Goal: Task Accomplishment & Management: Manage account settings

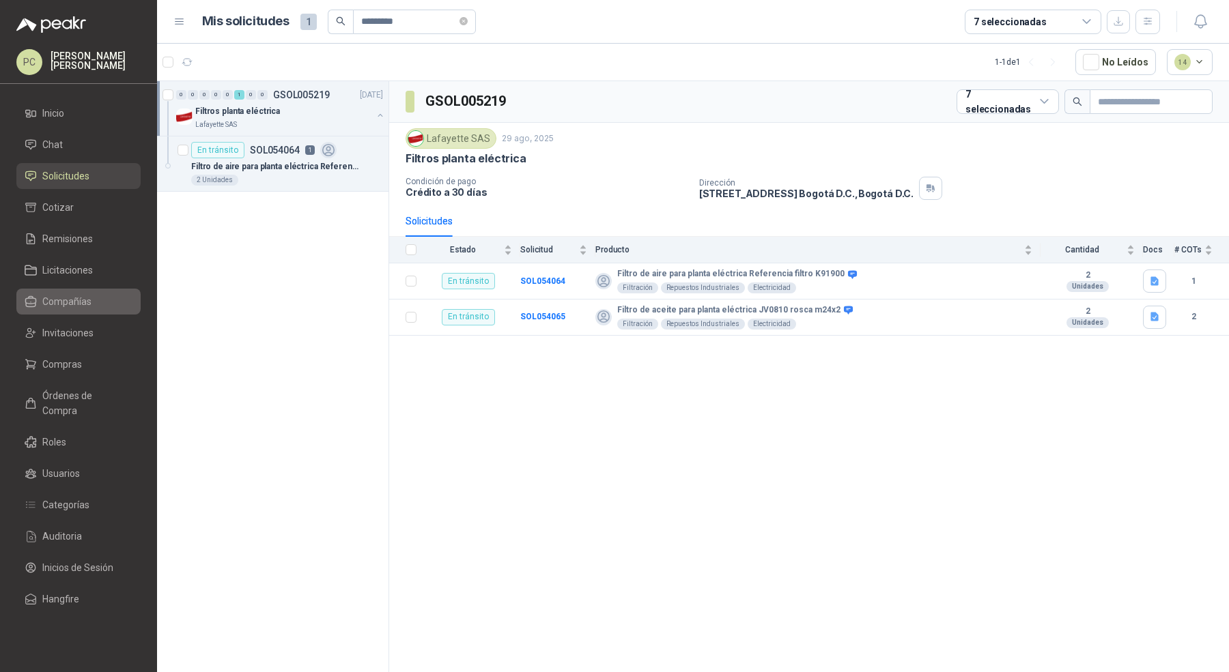
click at [91, 302] on li "Compañías" at bounding box center [79, 301] width 108 height 15
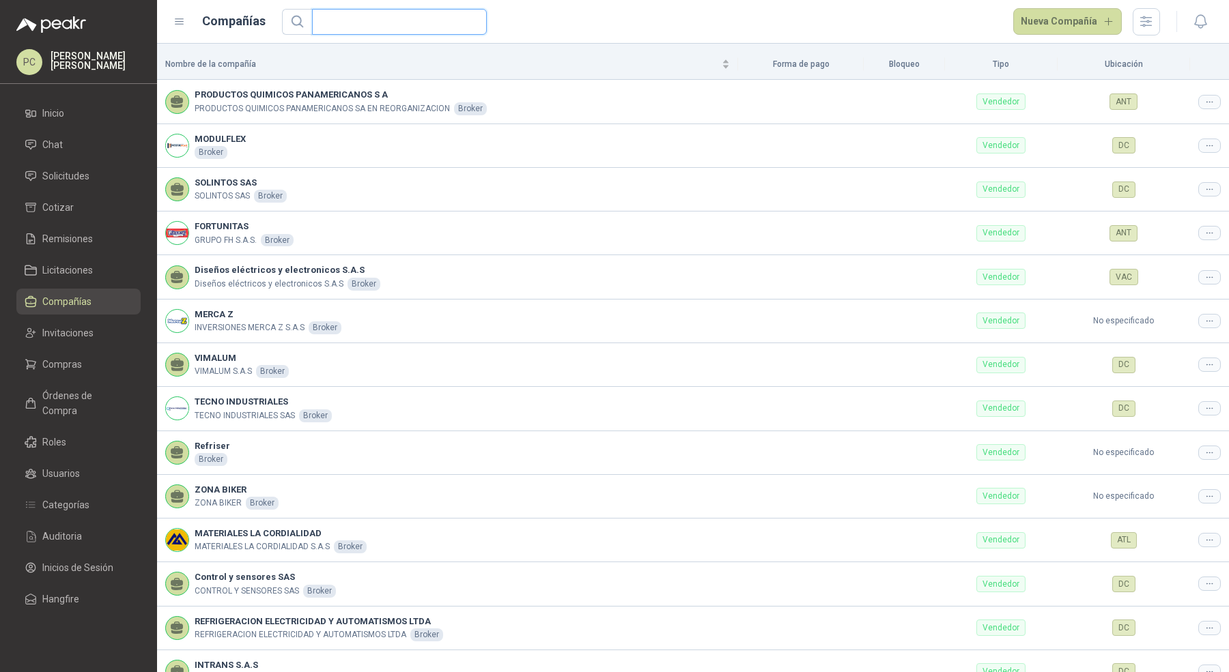
click at [390, 23] on input "text" at bounding box center [393, 22] width 147 height 25
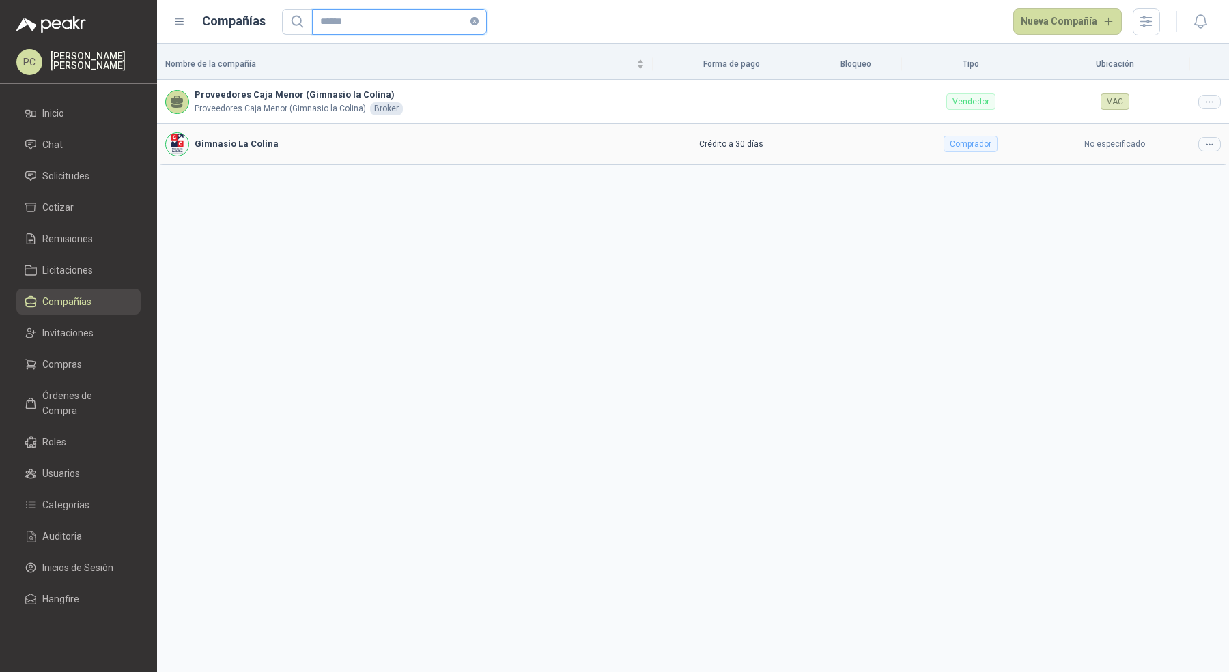
type input "******"
click at [1210, 145] on icon at bounding box center [1209, 144] width 10 height 10
click at [1164, 162] on span "Editar compañía" at bounding box center [1174, 166] width 70 height 15
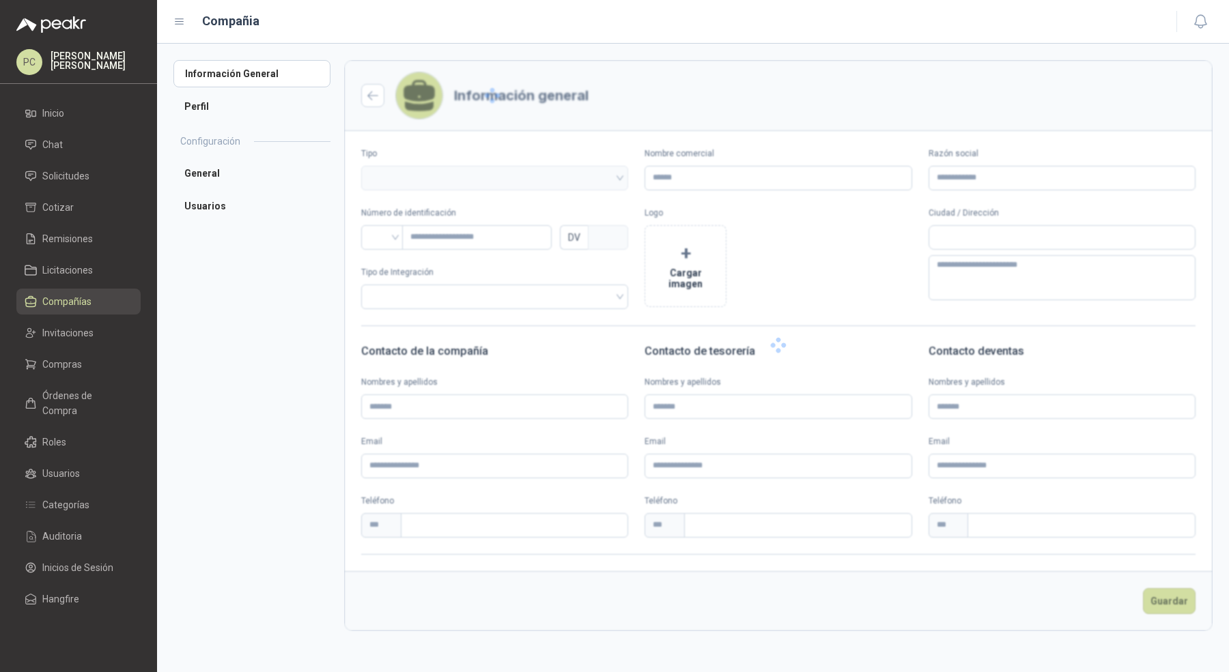
type input "**********"
type input "*********"
type input "*"
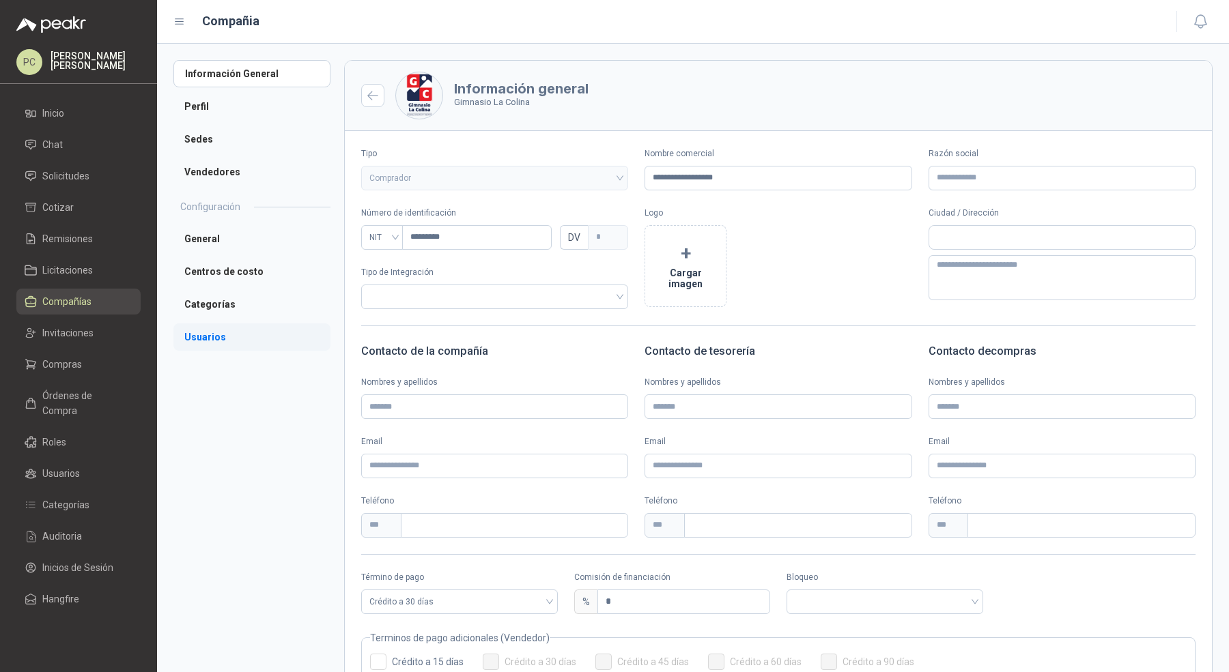
click at [233, 331] on li "Usuarios" at bounding box center [251, 337] width 157 height 27
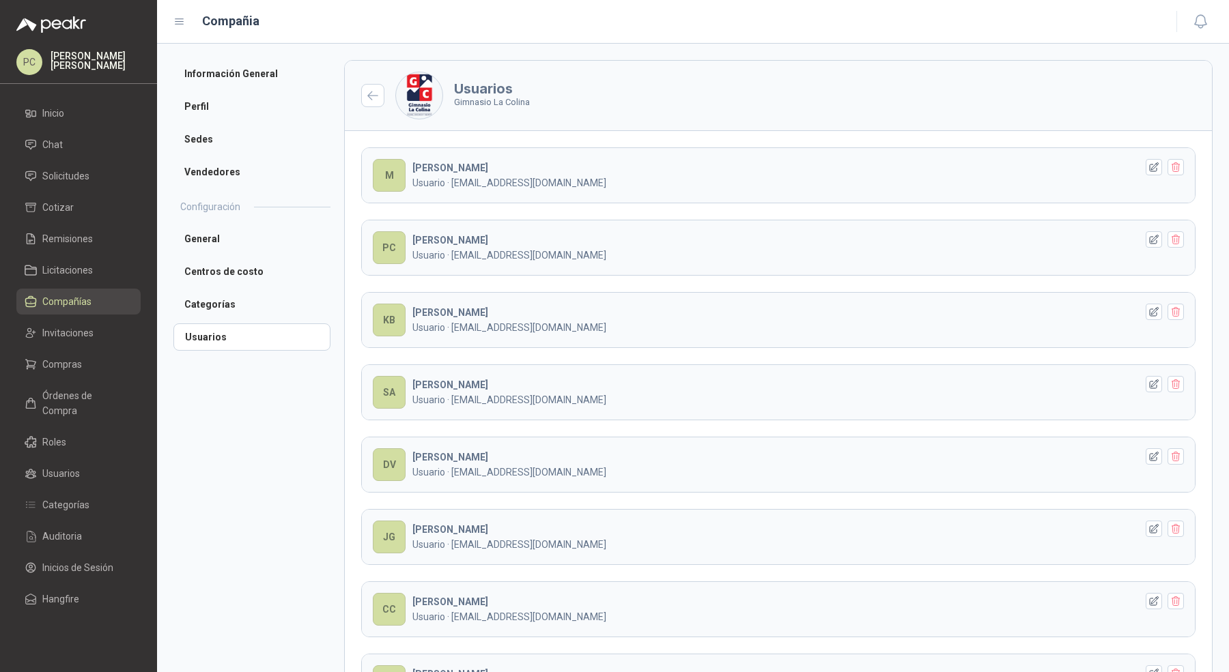
scroll to position [1180, 0]
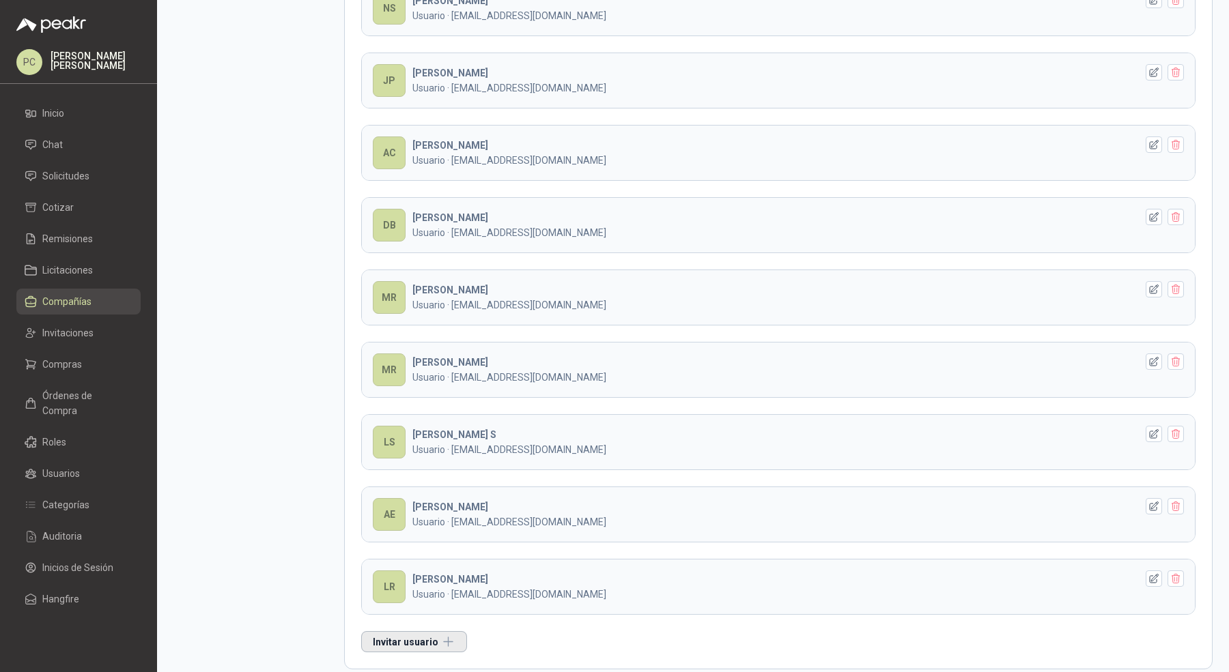
click at [438, 631] on button "Invitar usuario" at bounding box center [414, 641] width 106 height 21
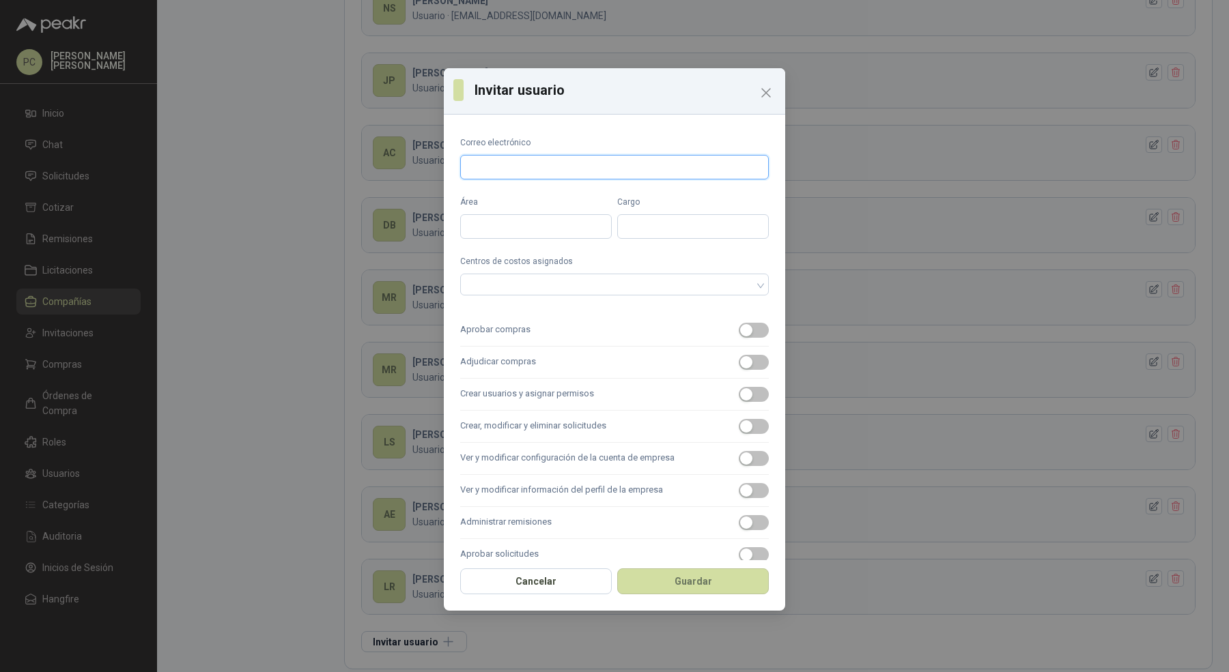
click at [593, 177] on input "Correo electrónico" at bounding box center [614, 167] width 309 height 25
paste input "**********"
type input "**********"
click at [554, 232] on input "Área" at bounding box center [536, 226] width 152 height 25
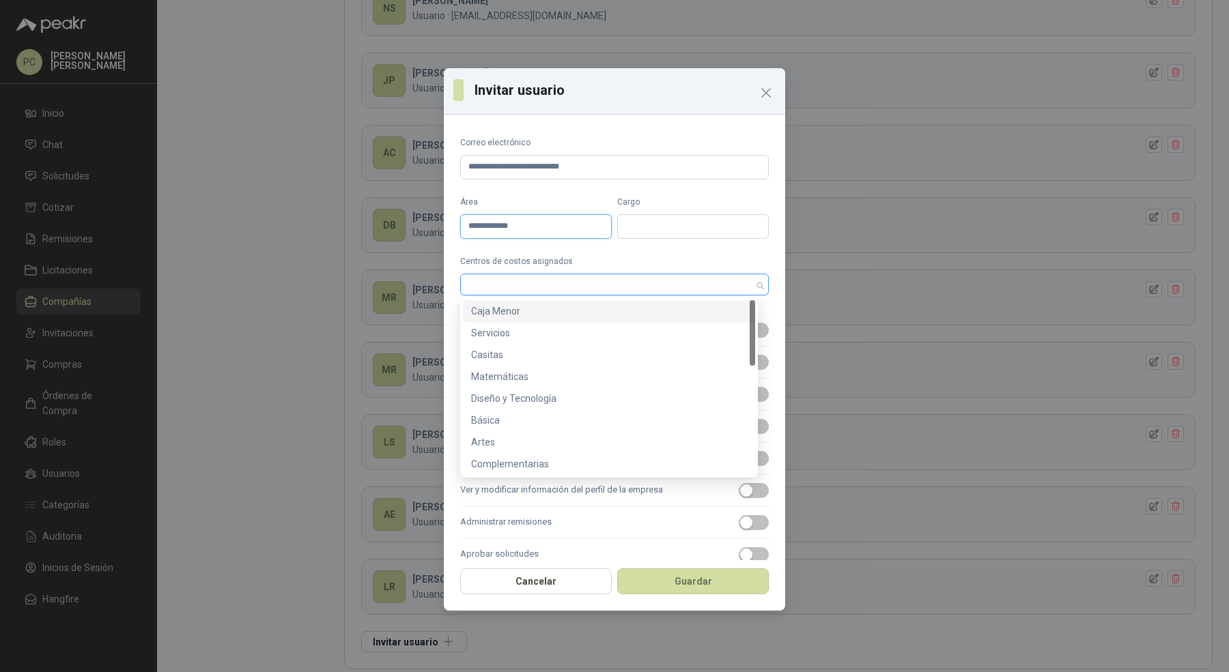
click at [560, 280] on div at bounding box center [607, 285] width 289 height 10
type input "**********"
click at [558, 312] on div "Caja Menor" at bounding box center [609, 311] width 276 height 15
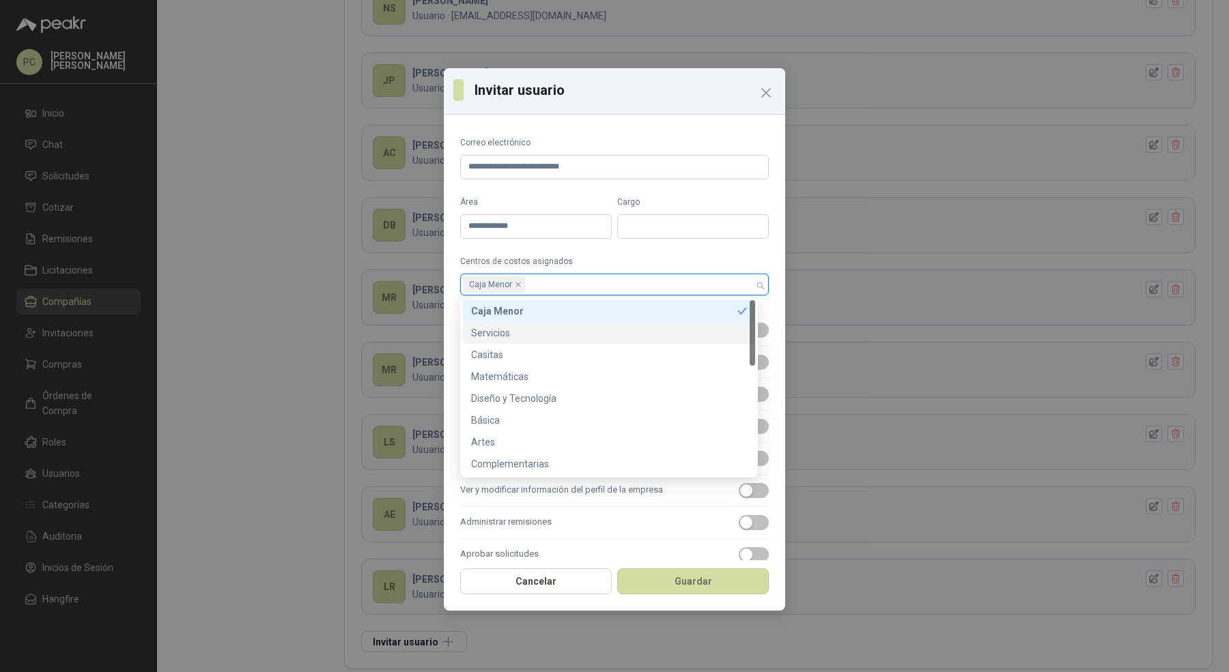
click at [558, 330] on div "Servicios" at bounding box center [609, 333] width 276 height 15
click at [554, 372] on div "Matemáticas" at bounding box center [609, 376] width 276 height 15
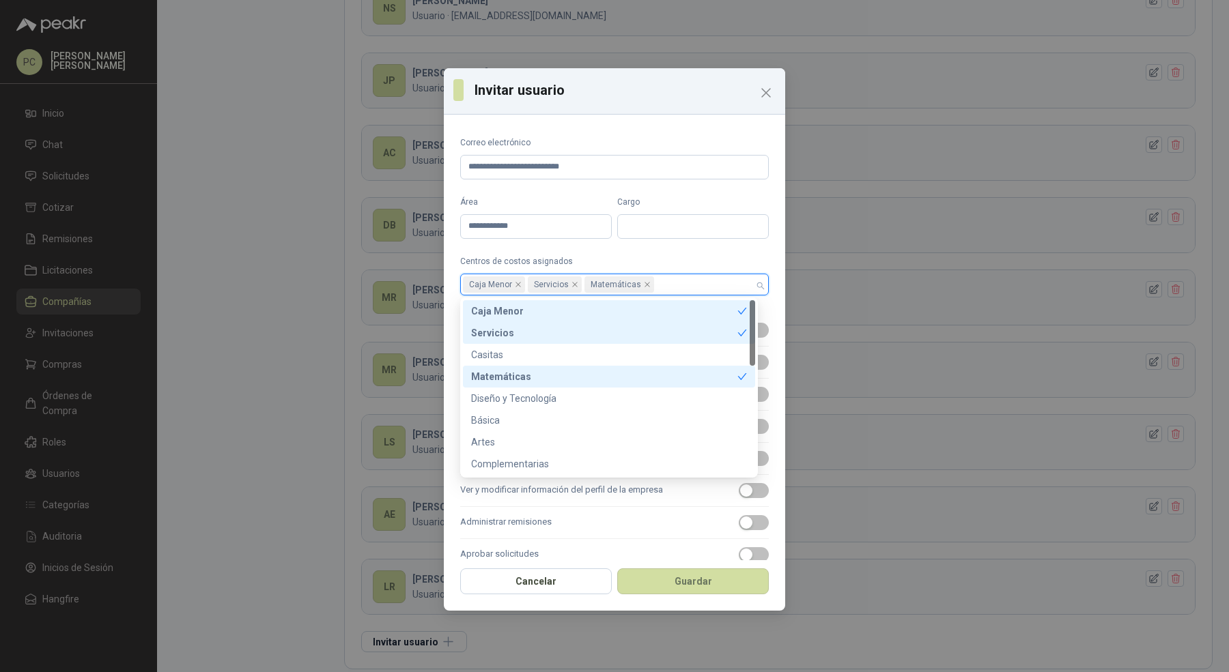
click at [554, 354] on div "Casitas" at bounding box center [609, 354] width 276 height 15
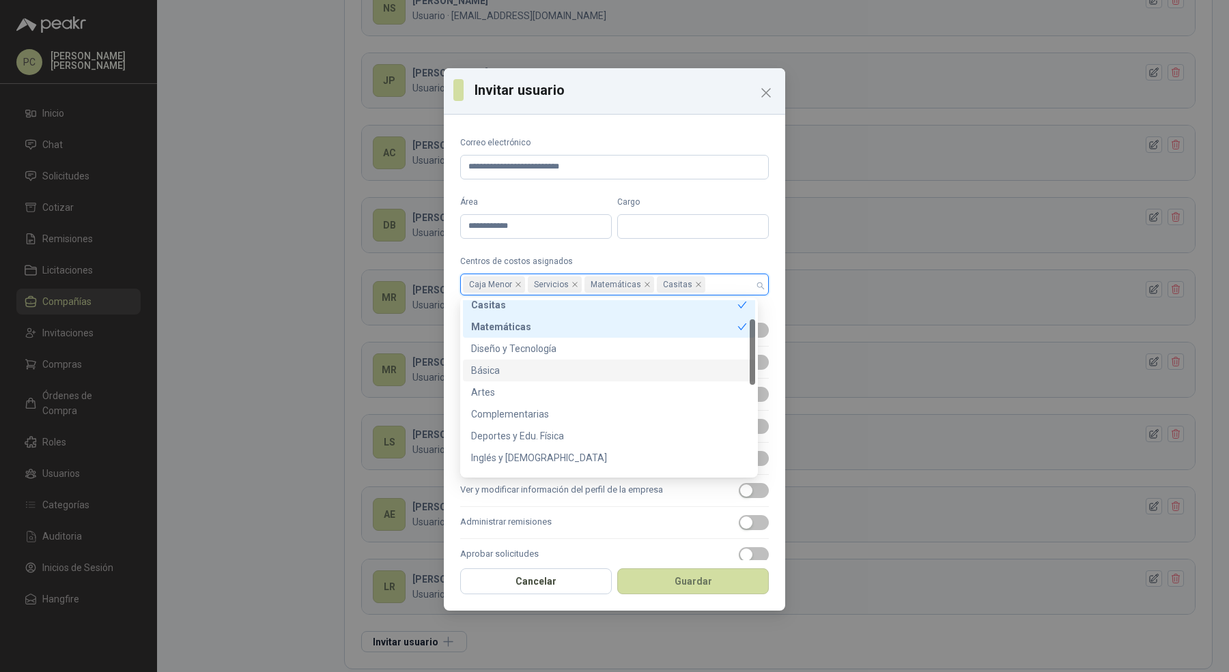
scroll to position [0, 0]
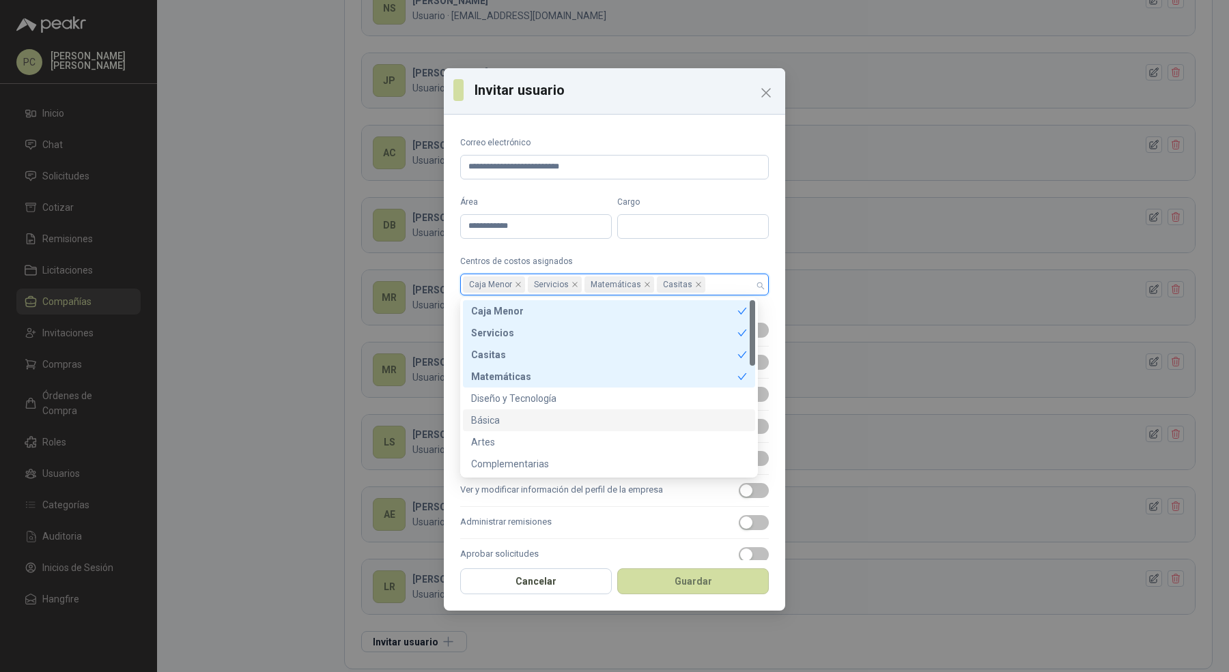
click at [556, 399] on div "Diseño y Tecnología" at bounding box center [609, 398] width 276 height 15
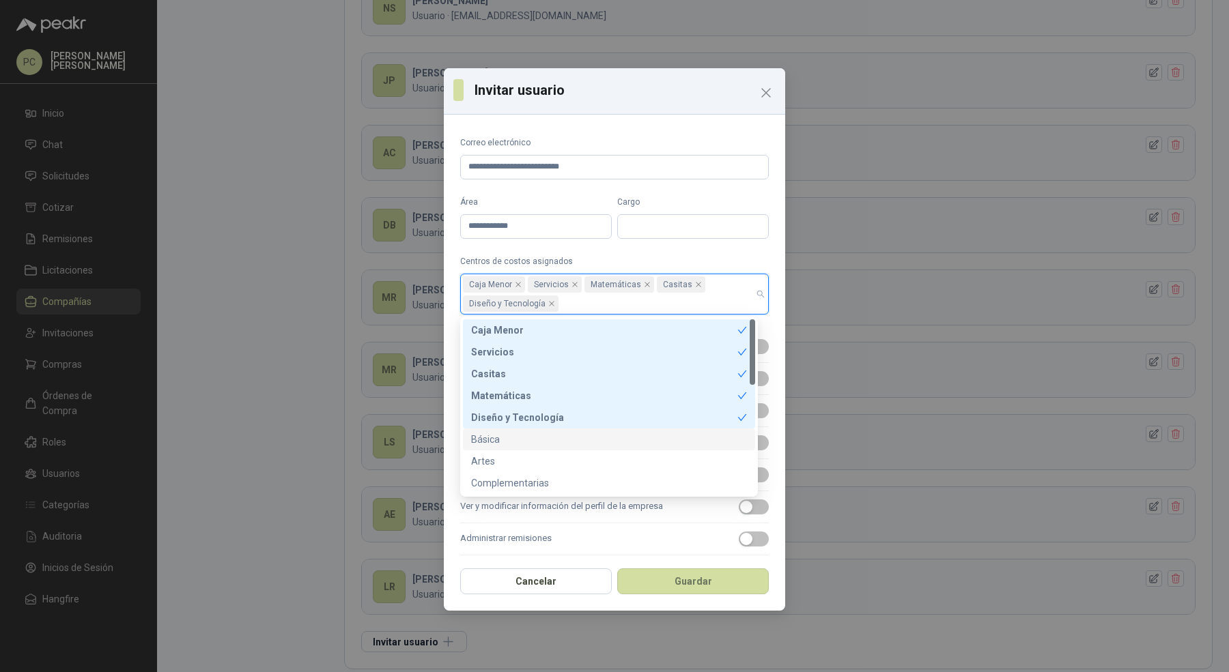
click at [552, 454] on div "Artes" at bounding box center [609, 461] width 276 height 15
click at [552, 442] on div "Básica" at bounding box center [609, 439] width 276 height 15
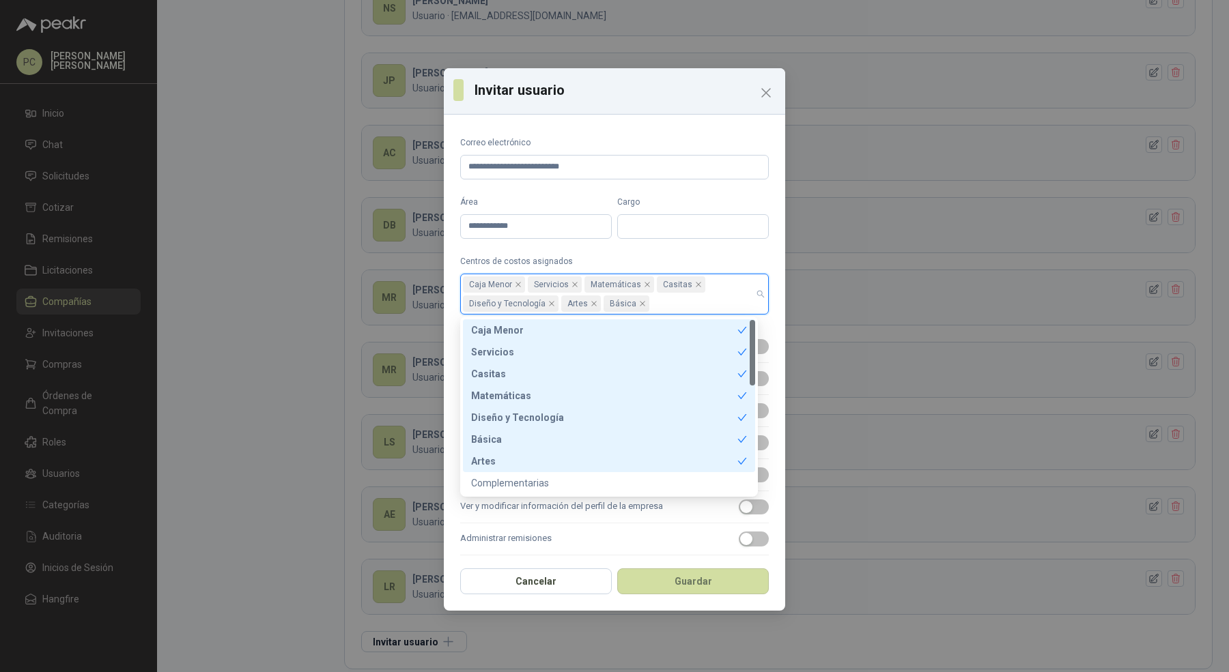
scroll to position [110, 0]
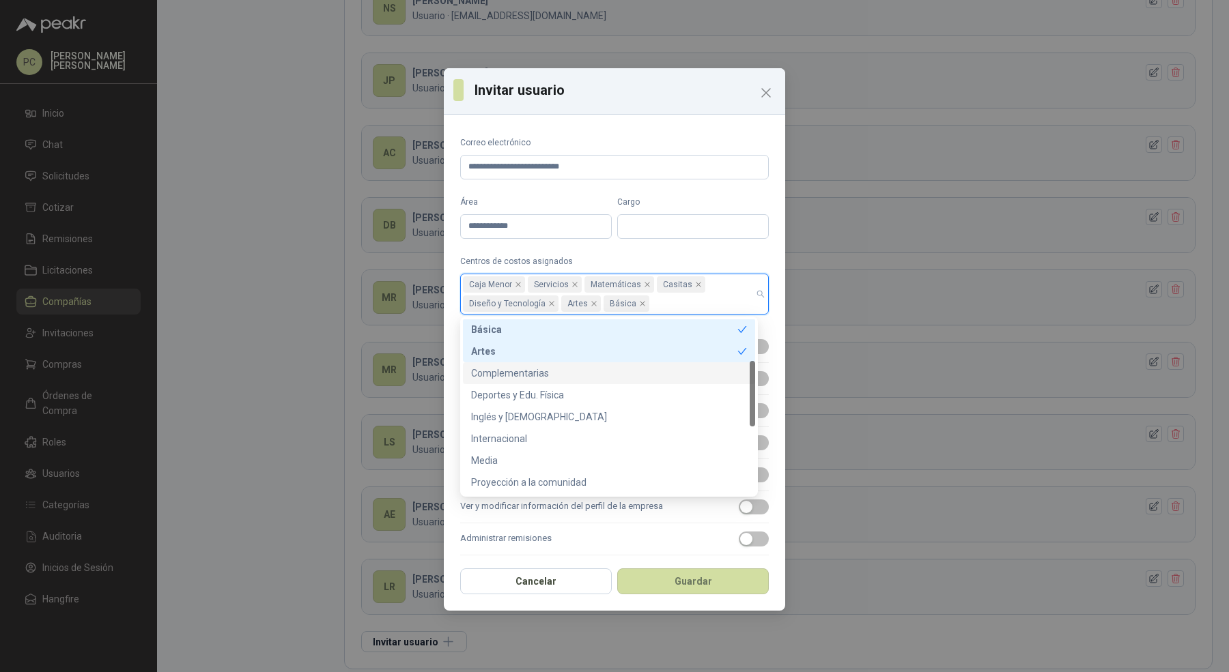
click at [562, 366] on div "Complementarias" at bounding box center [609, 373] width 276 height 15
click at [562, 389] on div "Deportes y Edu. Física" at bounding box center [609, 395] width 276 height 15
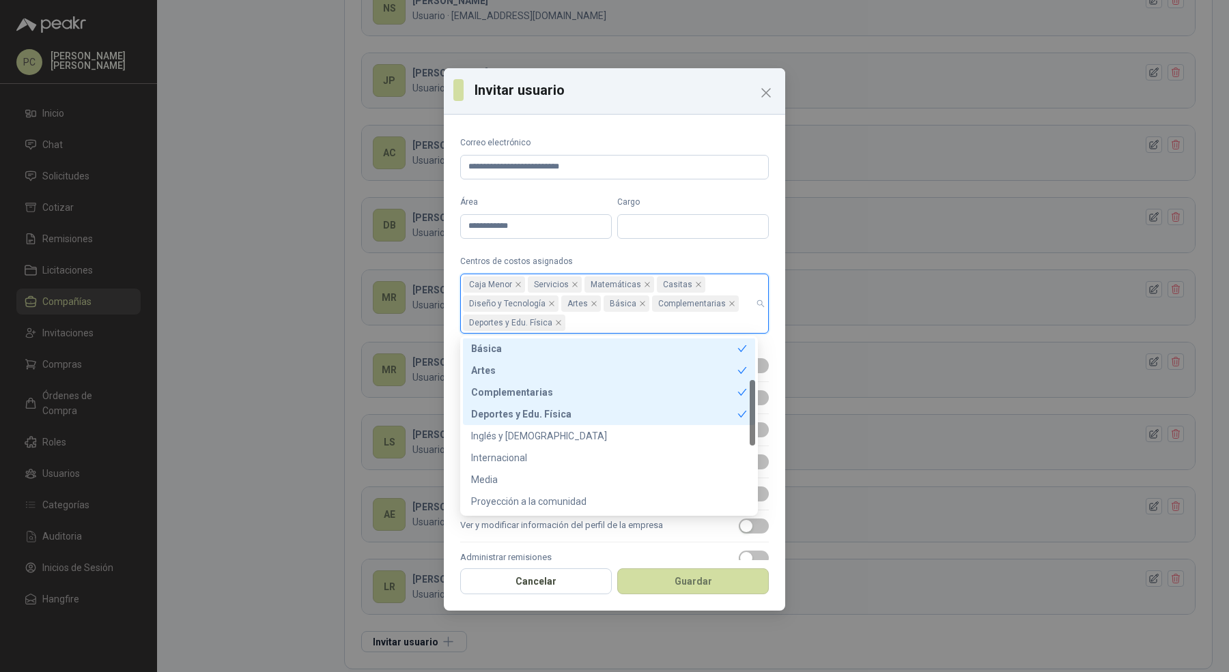
click at [559, 416] on div "Deportes y Edu. Física" at bounding box center [604, 414] width 266 height 15
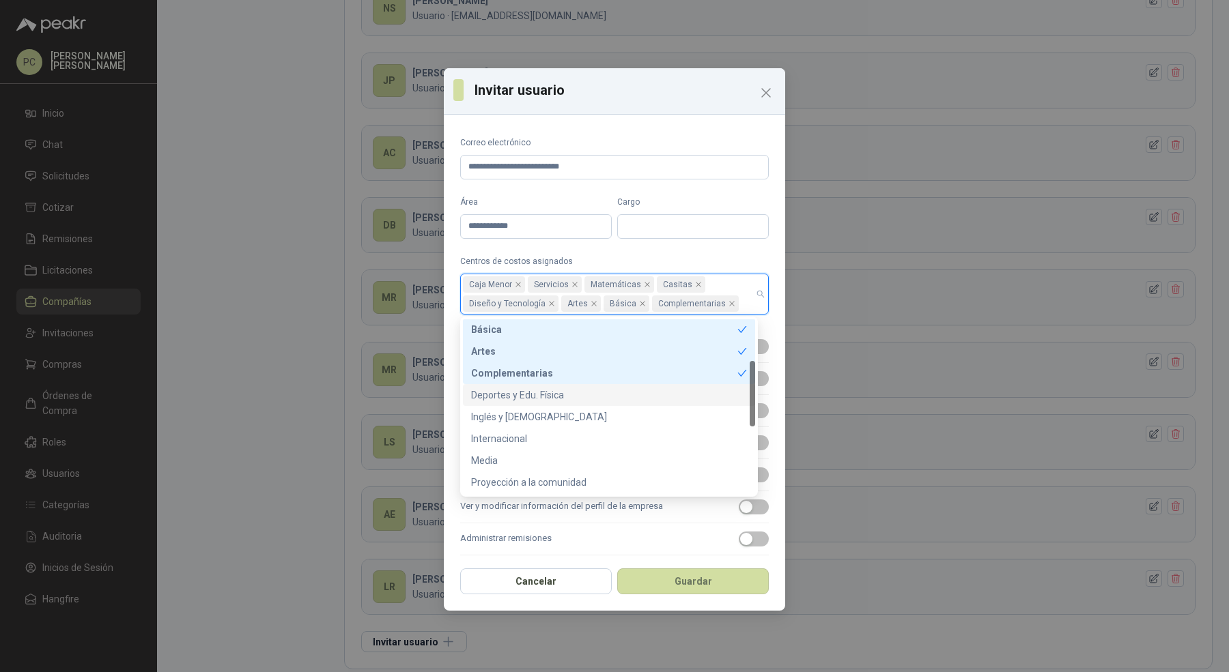
click at [570, 393] on div "Deportes y Edu. Física" at bounding box center [609, 395] width 276 height 15
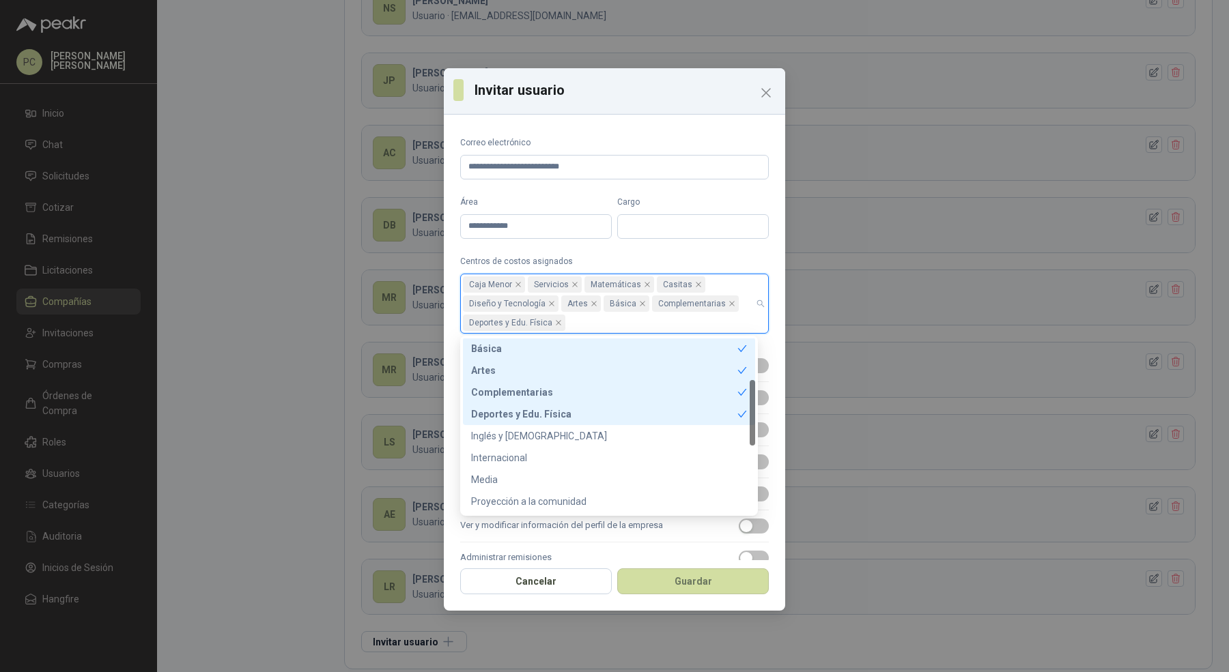
click at [570, 410] on div "Deportes y Edu. Física" at bounding box center [604, 414] width 266 height 15
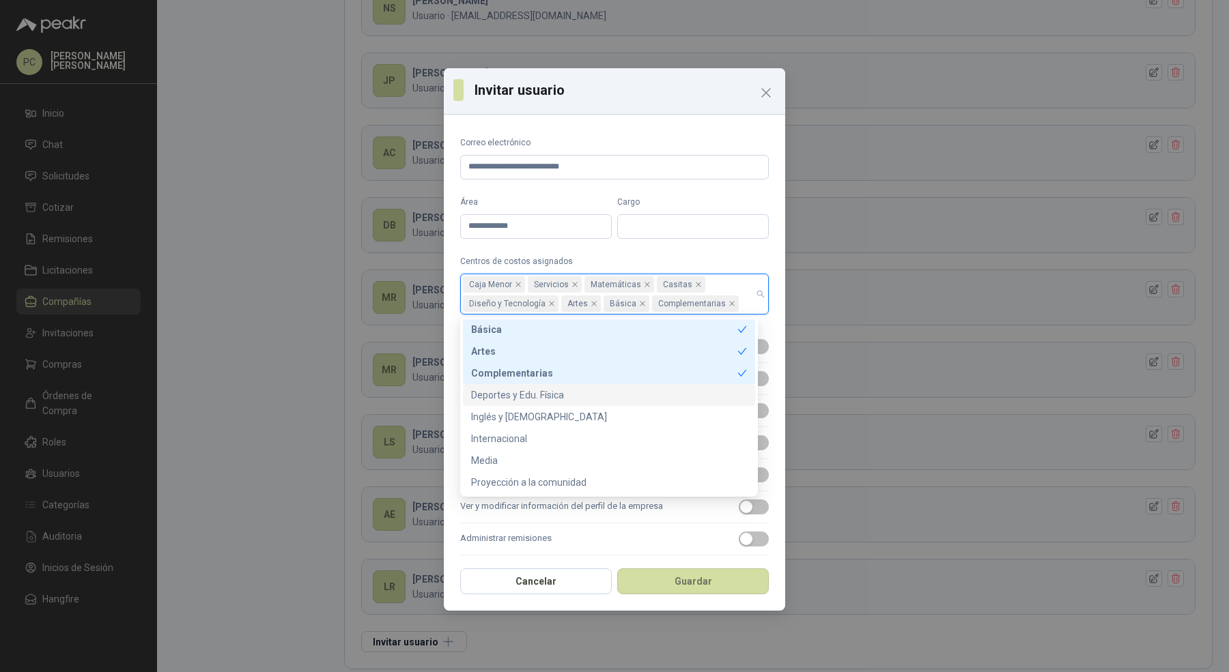
click at [573, 398] on div "Deportes y Edu. Física" at bounding box center [609, 395] width 276 height 15
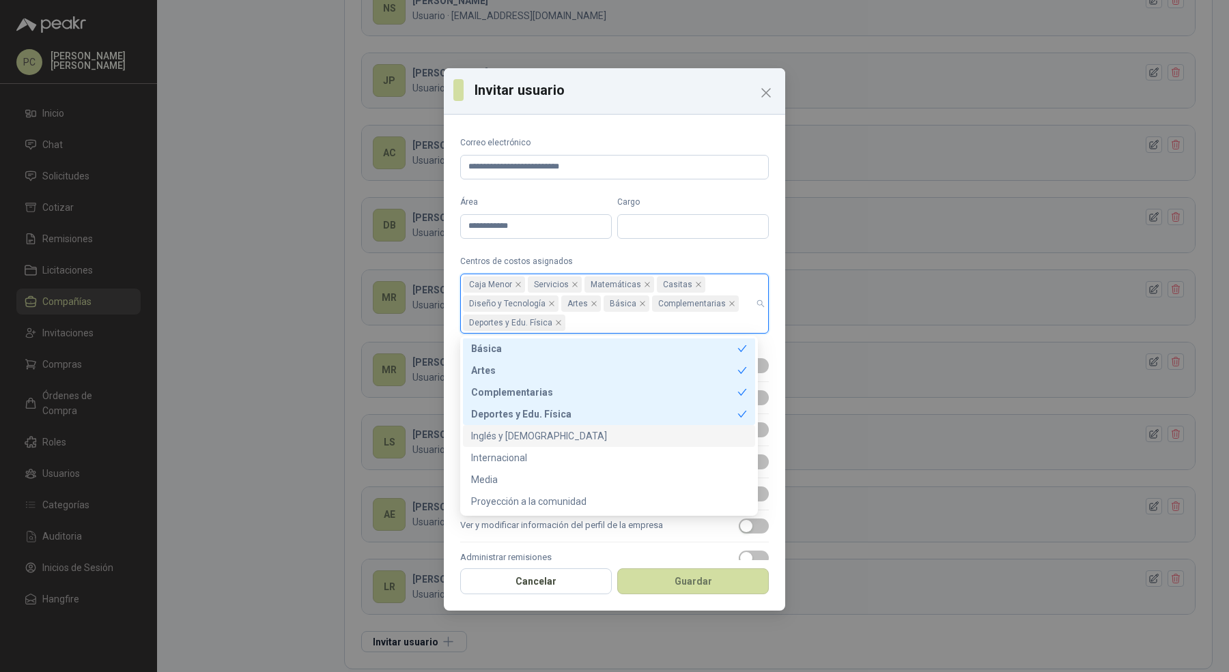
click at [558, 444] on div "Inglés y [DEMOGRAPHIC_DATA]" at bounding box center [609, 436] width 292 height 22
click at [552, 460] on div "Internacional" at bounding box center [609, 458] width 276 height 15
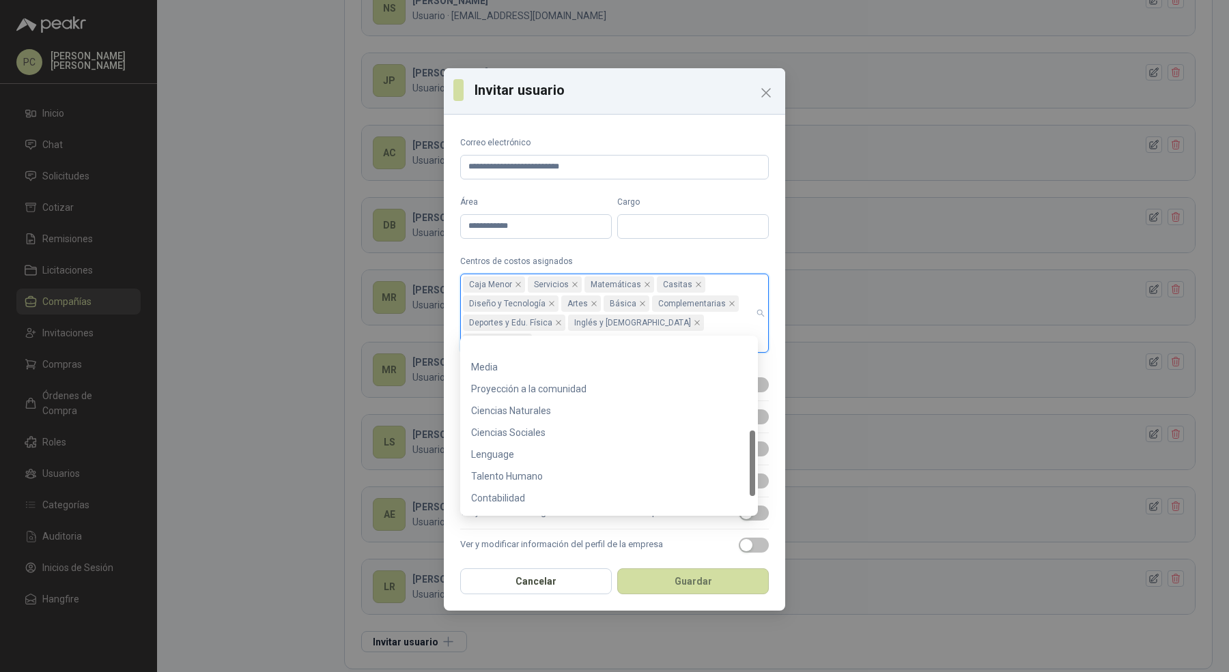
scroll to position [242, 0]
click at [539, 356] on div "Media" at bounding box center [609, 348] width 292 height 22
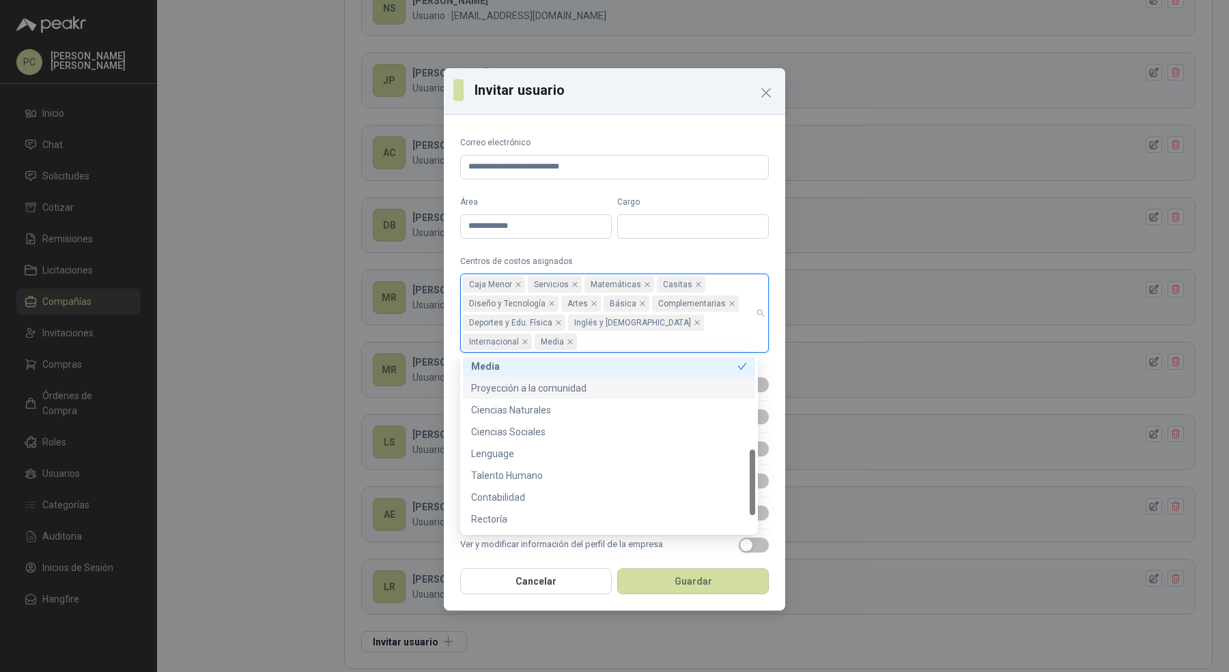
click at [541, 395] on div "Proyección a la comunidad" at bounding box center [609, 388] width 276 height 15
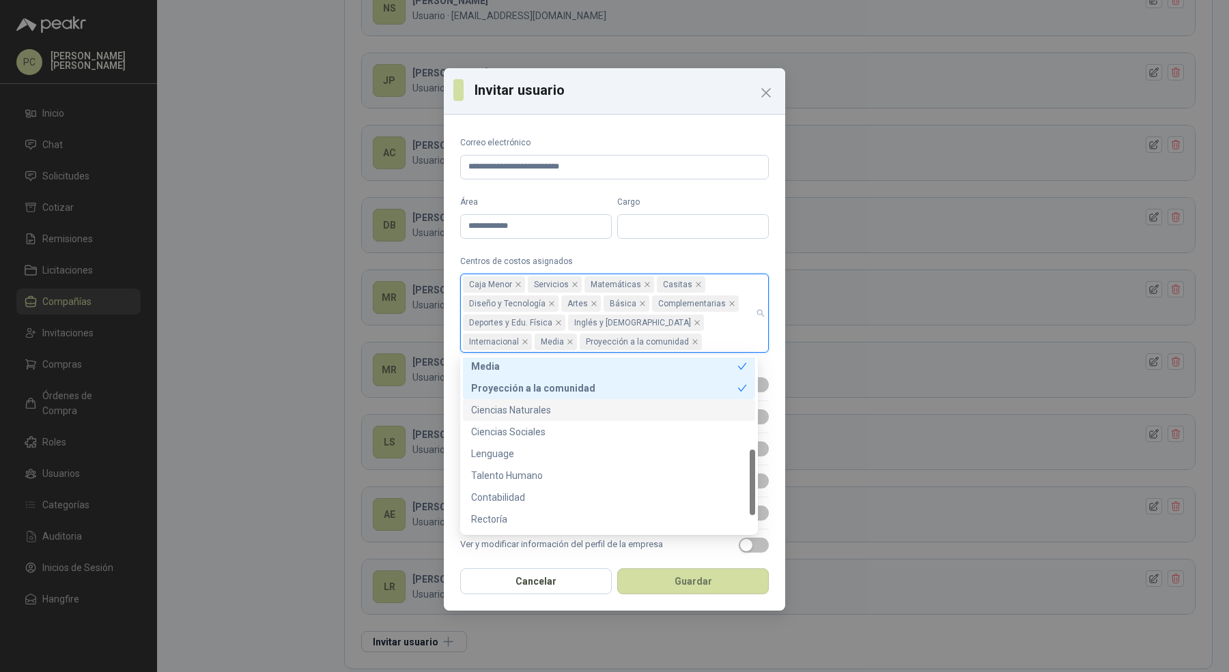
click at [539, 407] on div "Ciencias Naturales" at bounding box center [609, 410] width 276 height 15
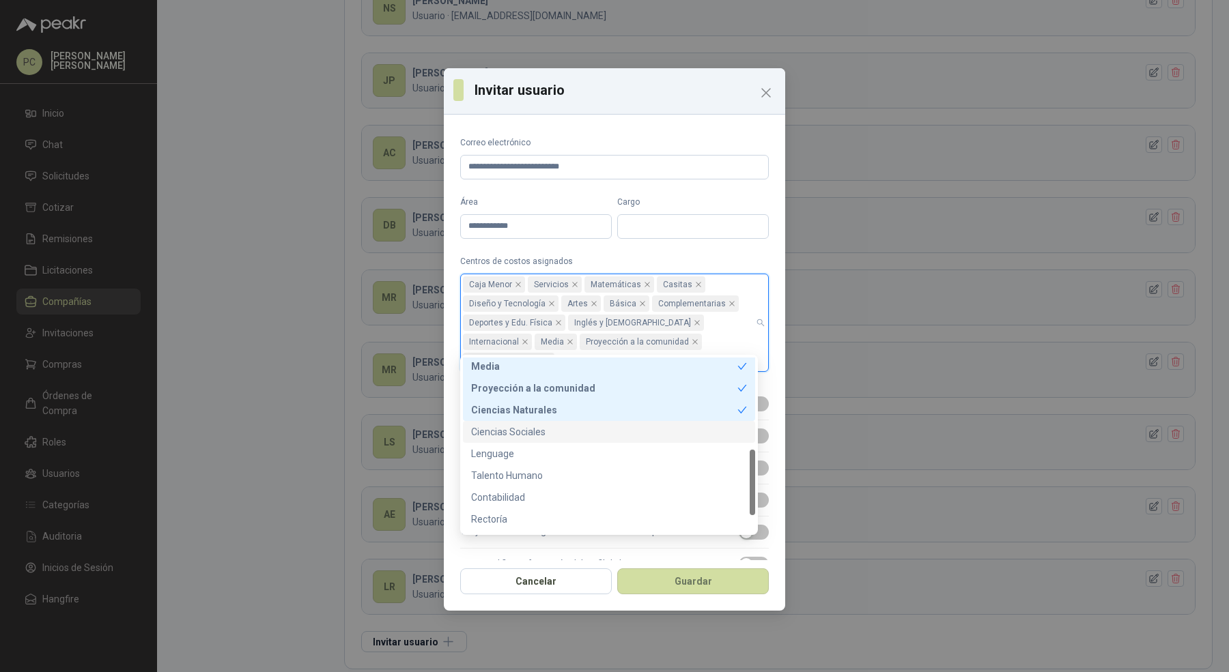
click at [536, 421] on div "Ciencias Sociales" at bounding box center [609, 432] width 292 height 22
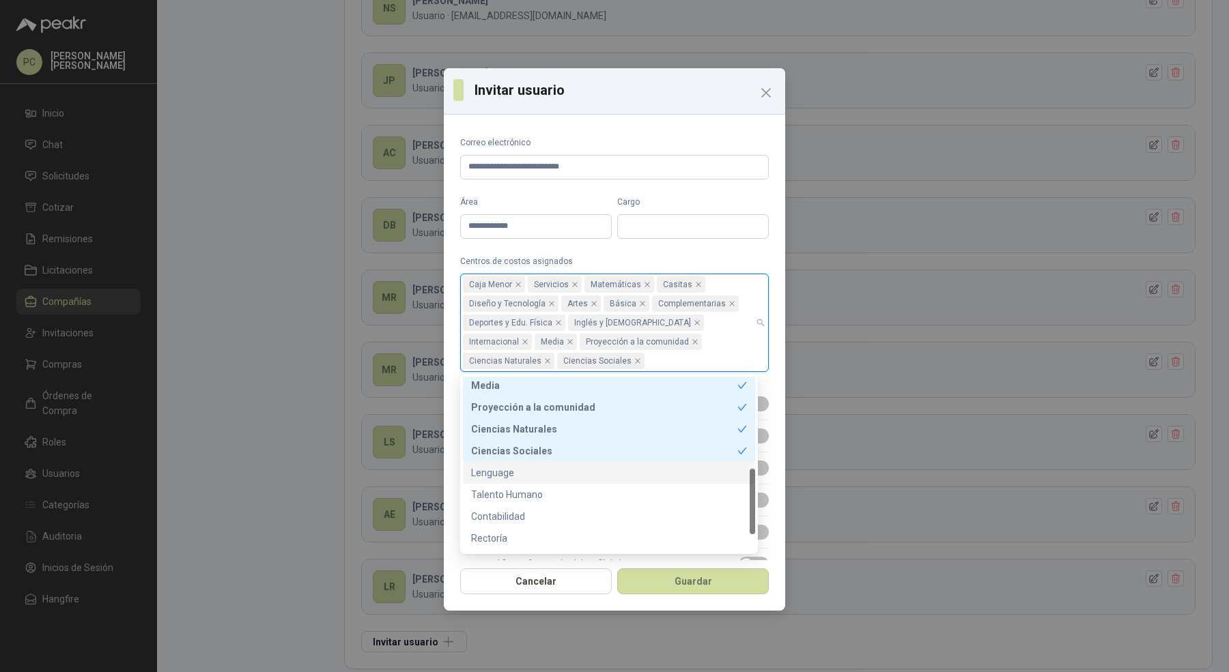
click at [521, 472] on div "Lenguage" at bounding box center [609, 473] width 276 height 15
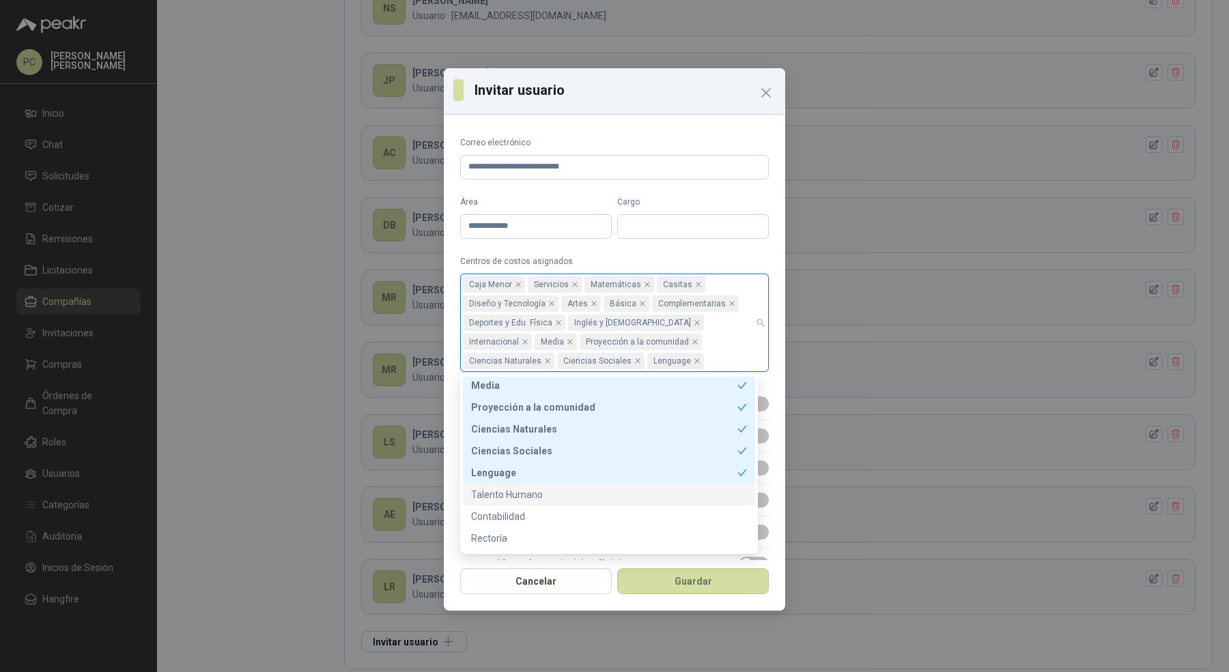
click at [519, 493] on div "Talento Humano" at bounding box center [609, 494] width 276 height 15
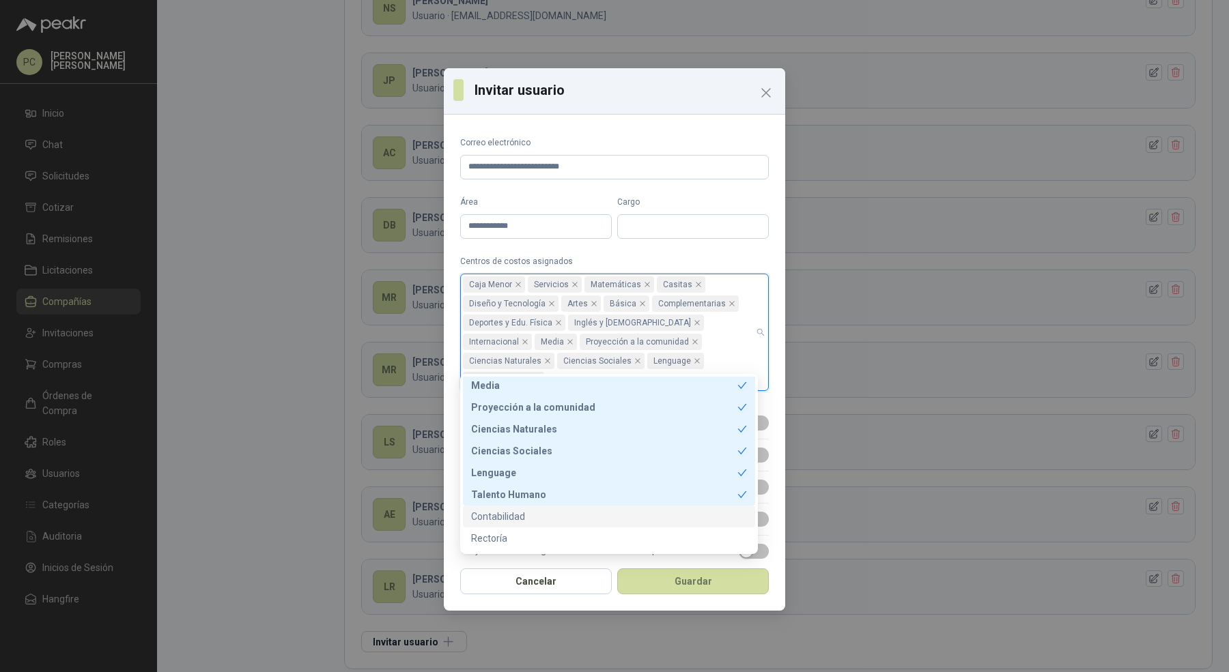
click at [514, 520] on div "Contabilidad" at bounding box center [609, 516] width 276 height 15
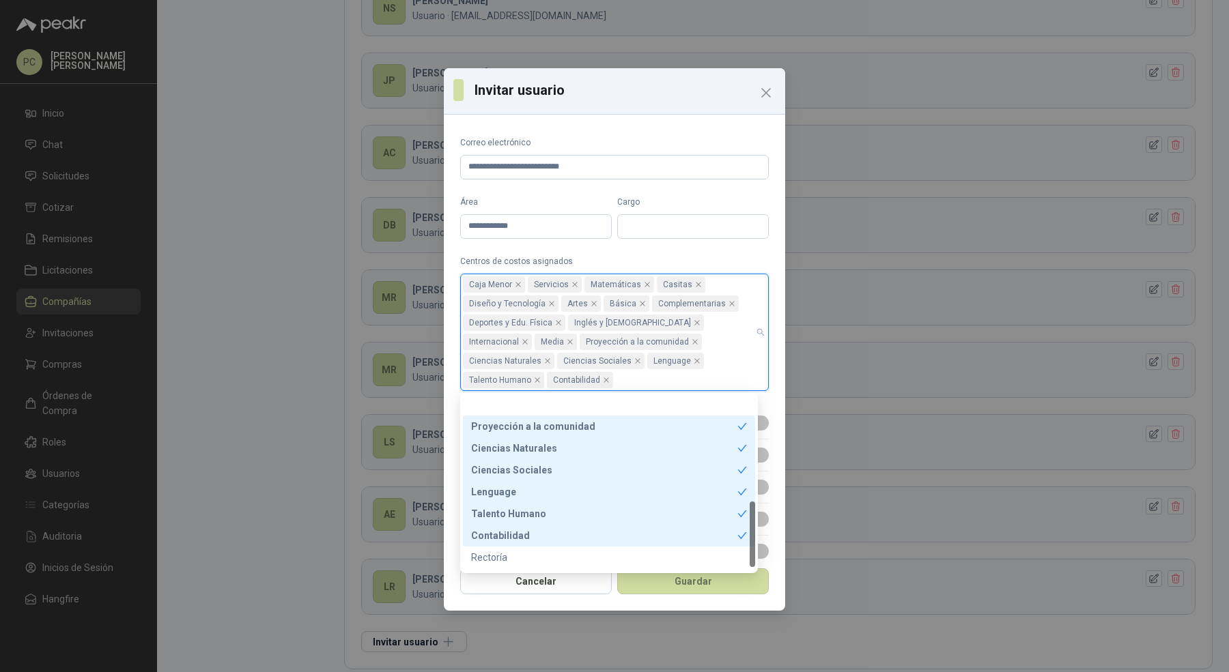
scroll to position [283, 0]
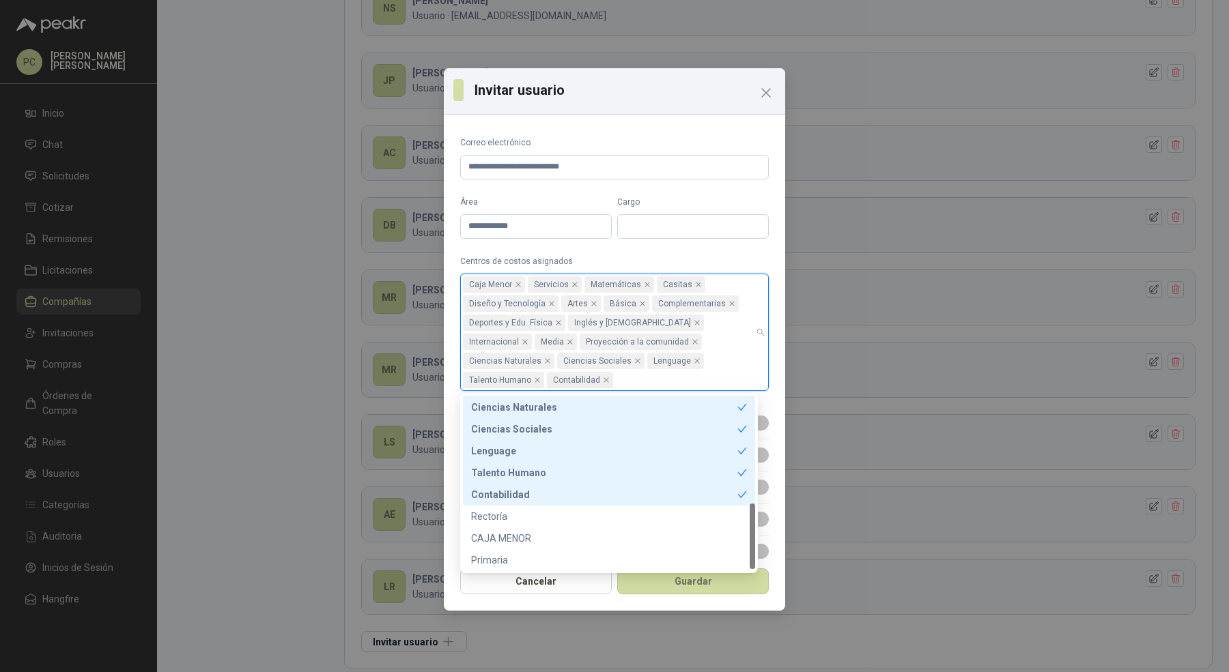
click at [514, 520] on div "Rectoría" at bounding box center [609, 516] width 276 height 15
click at [514, 547] on div "CAJA MENOR" at bounding box center [609, 539] width 292 height 22
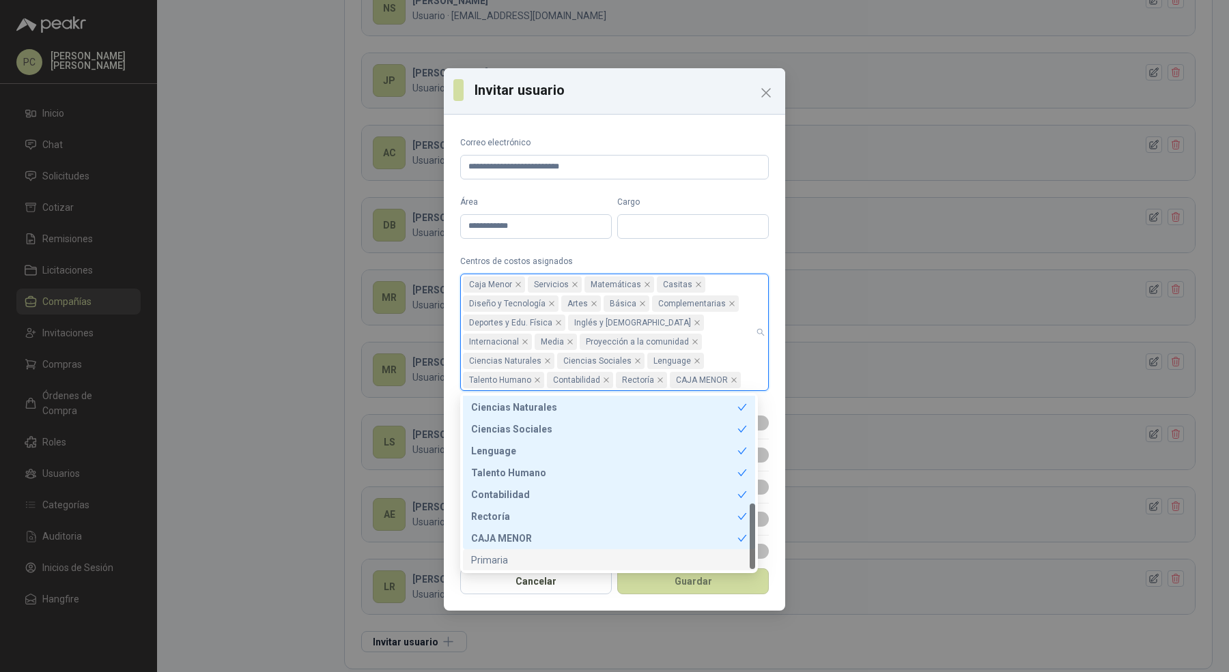
click at [513, 560] on div "Primaria" at bounding box center [609, 560] width 276 height 15
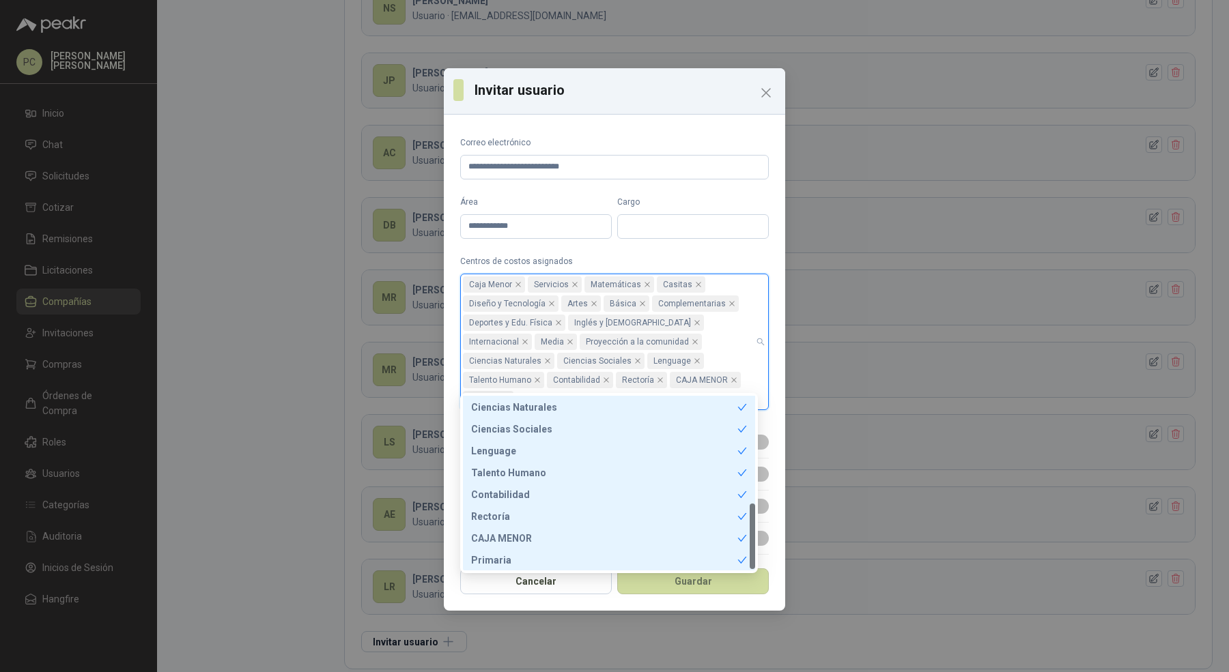
click at [767, 444] on div "**********" at bounding box center [614, 340] width 341 height 440
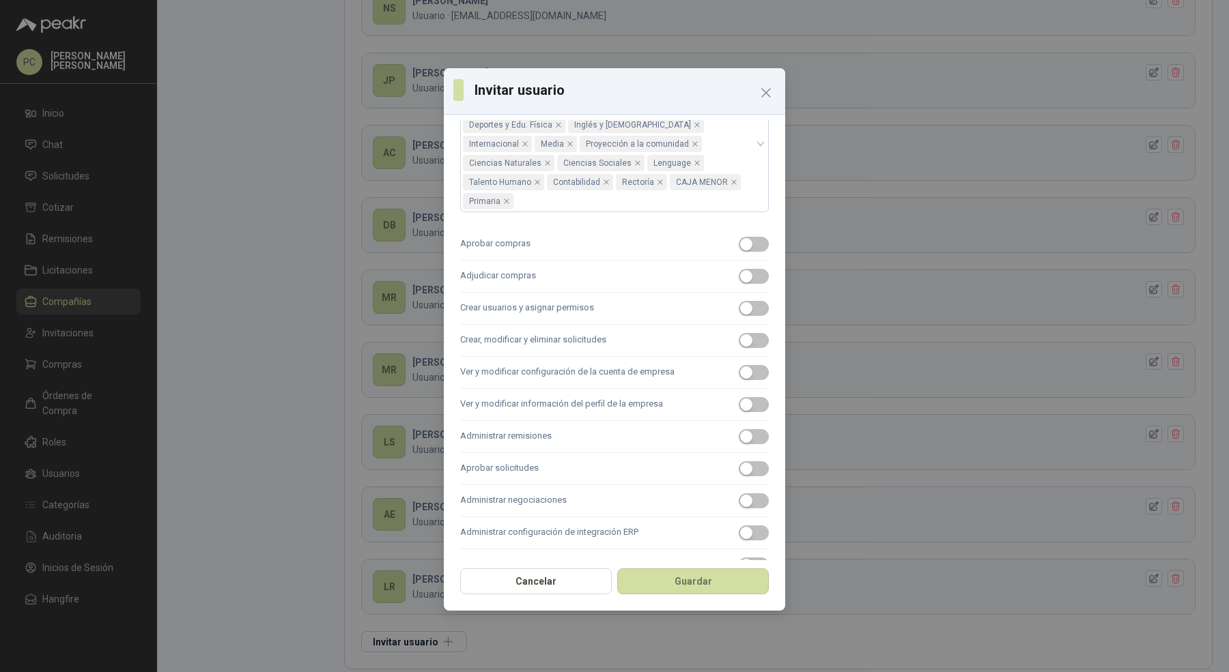
scroll to position [207, 0]
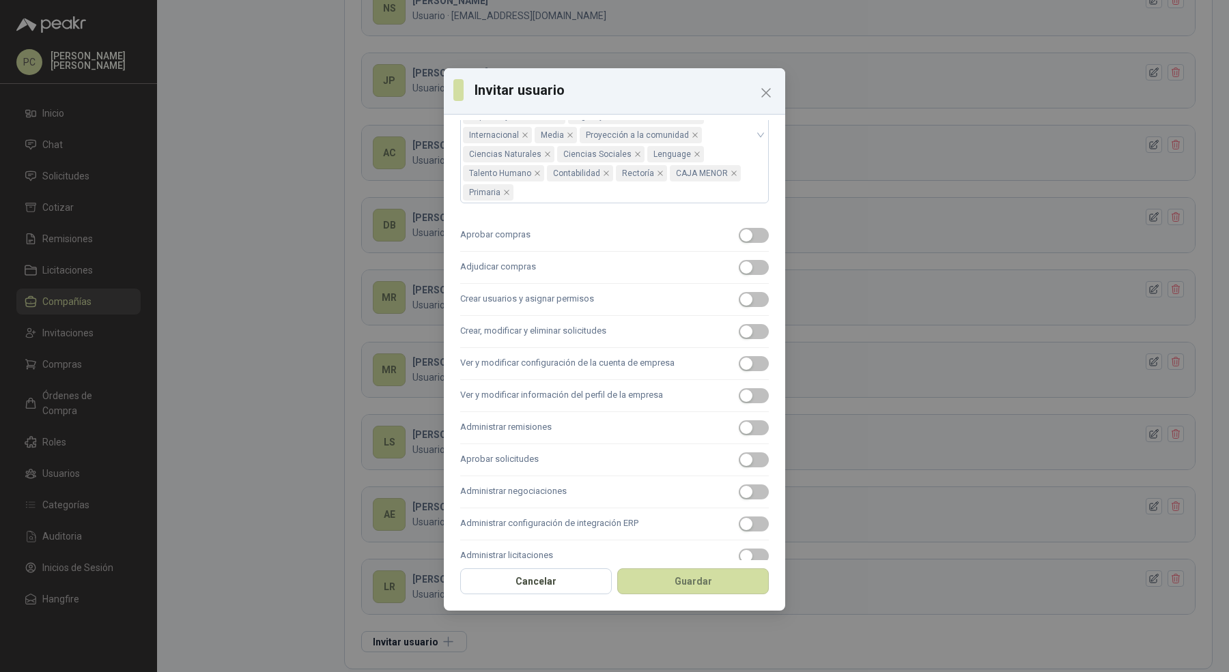
click at [748, 412] on label "Administrar remisiones" at bounding box center [614, 428] width 309 height 32
click at [748, 421] on button "Administrar remisiones" at bounding box center [754, 428] width 30 height 15
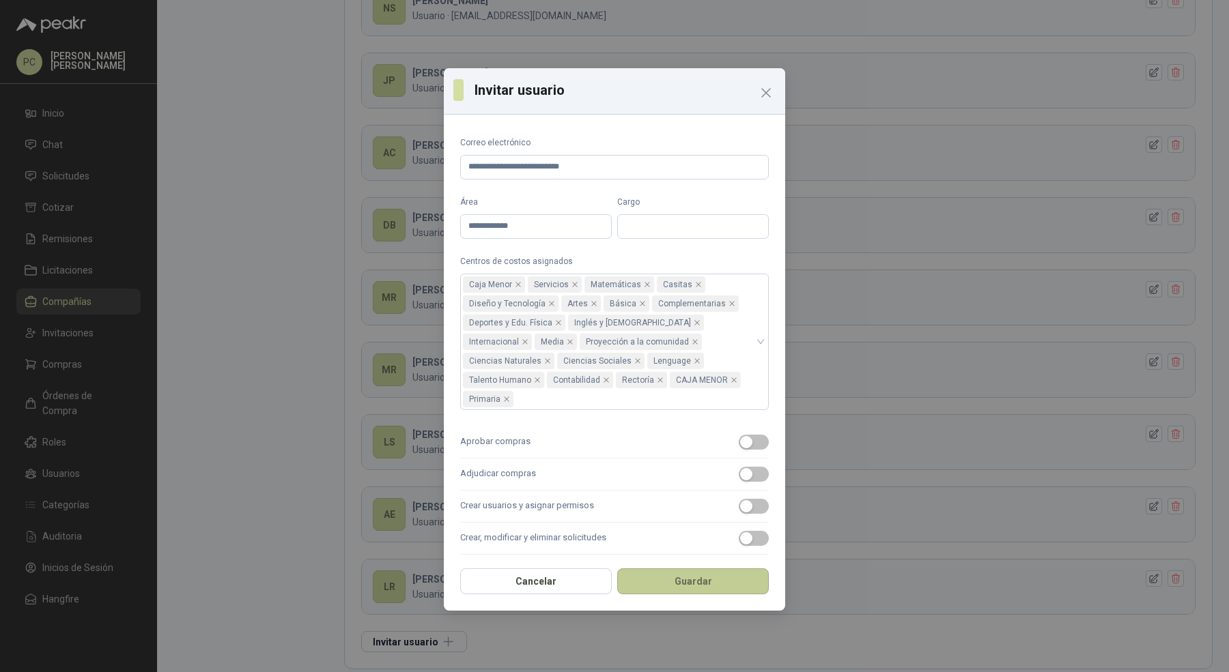
click at [675, 583] on button "Guardar" at bounding box center [693, 582] width 152 height 26
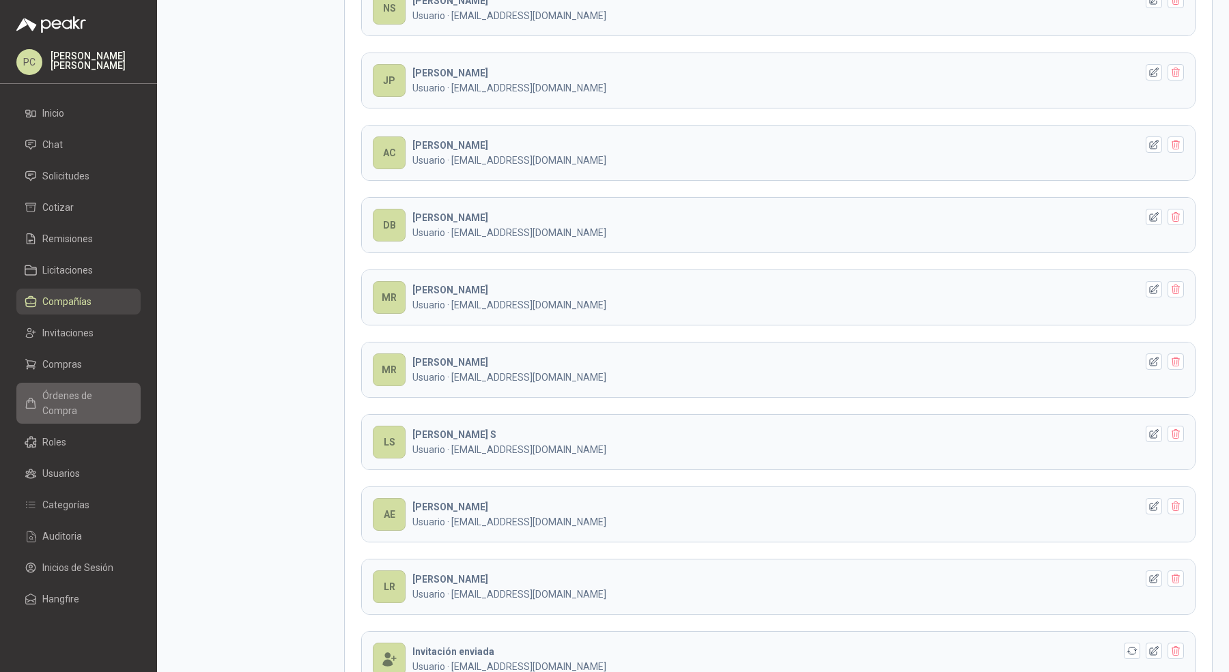
click at [89, 403] on link "Órdenes de Compra" at bounding box center [78, 403] width 124 height 41
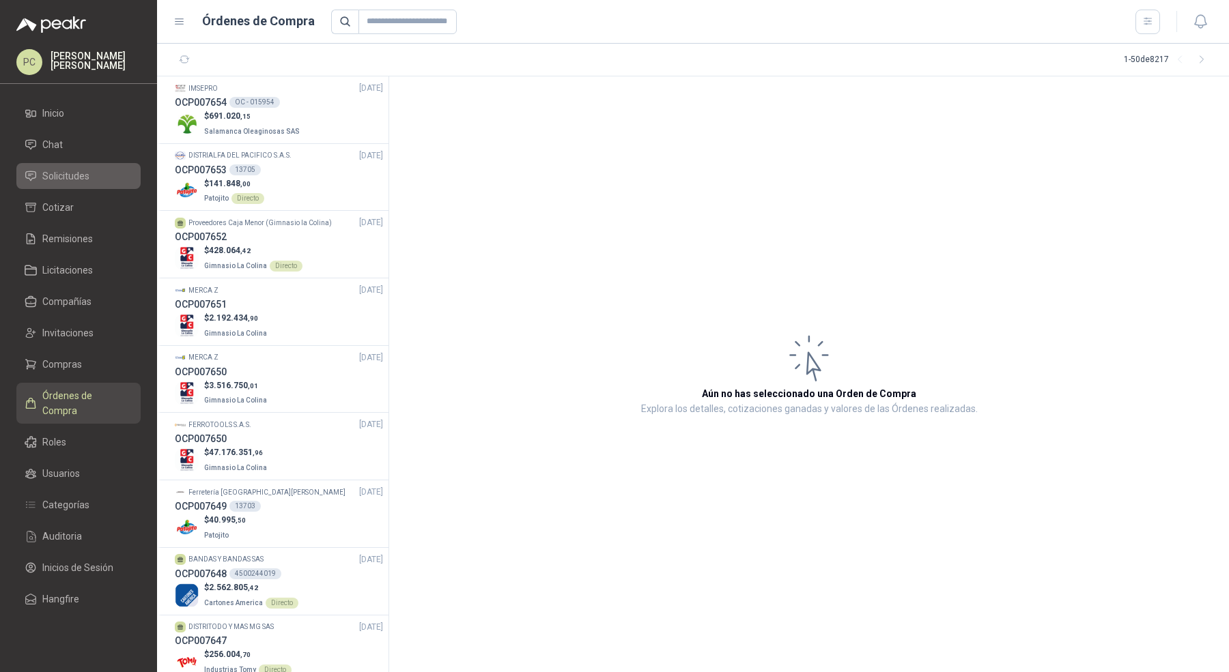
click at [57, 182] on span "Solicitudes" at bounding box center [65, 176] width 47 height 15
